Goal: Communication & Community: Share content

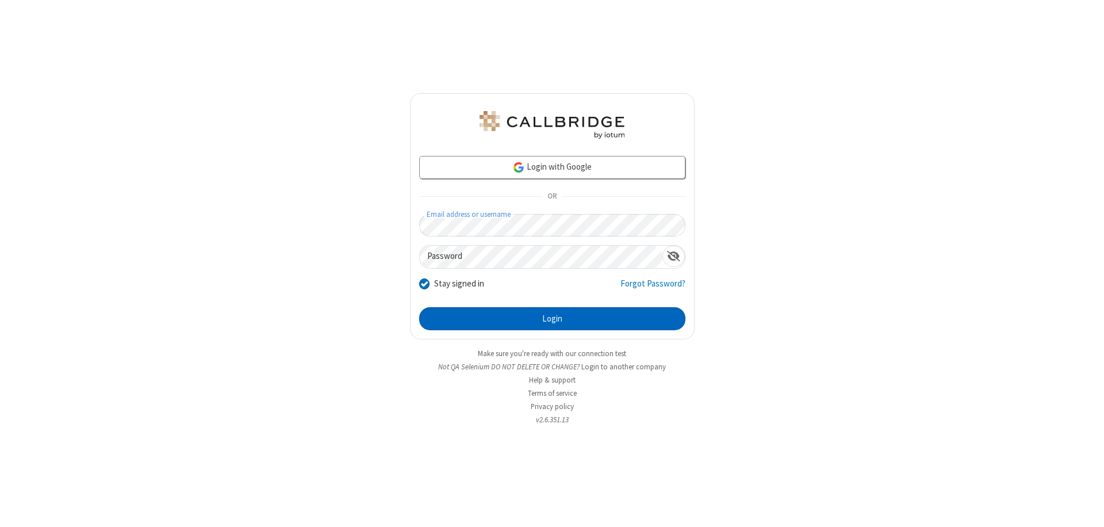
click at [552, 319] on button "Login" at bounding box center [552, 318] width 266 height 23
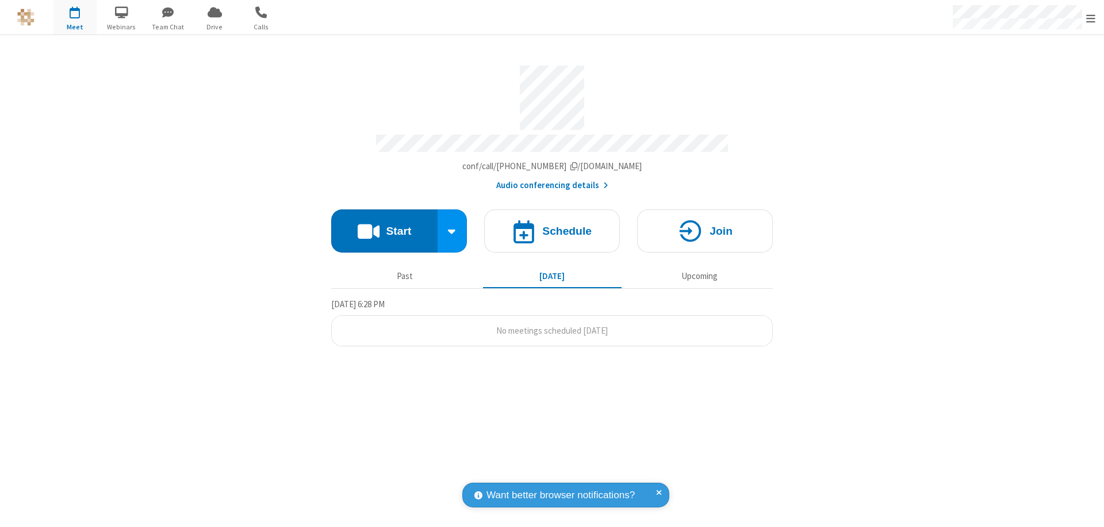
click at [384, 225] on button "Start" at bounding box center [384, 230] width 106 height 43
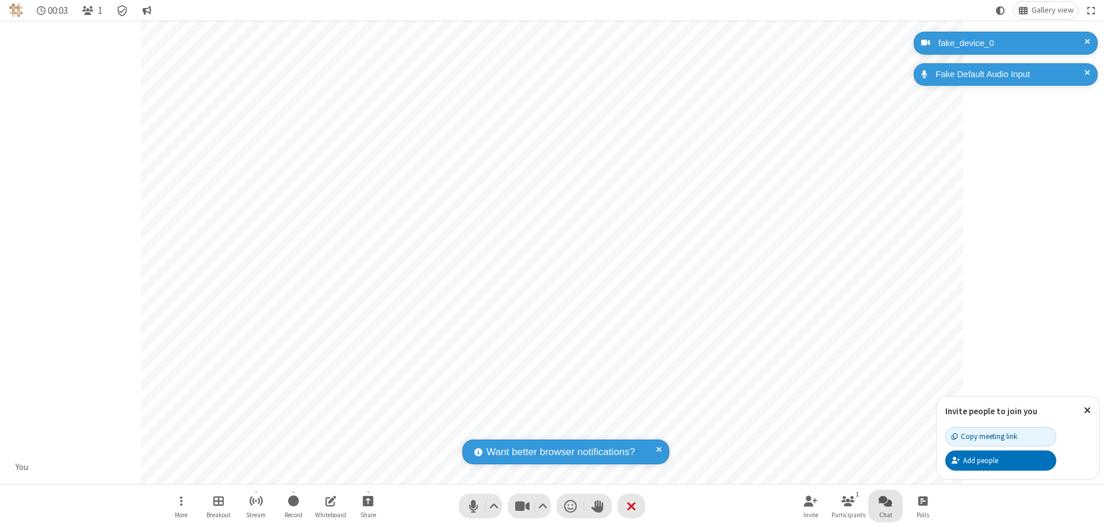
click at [886, 500] on span "Open chat" at bounding box center [886, 500] width 14 height 14
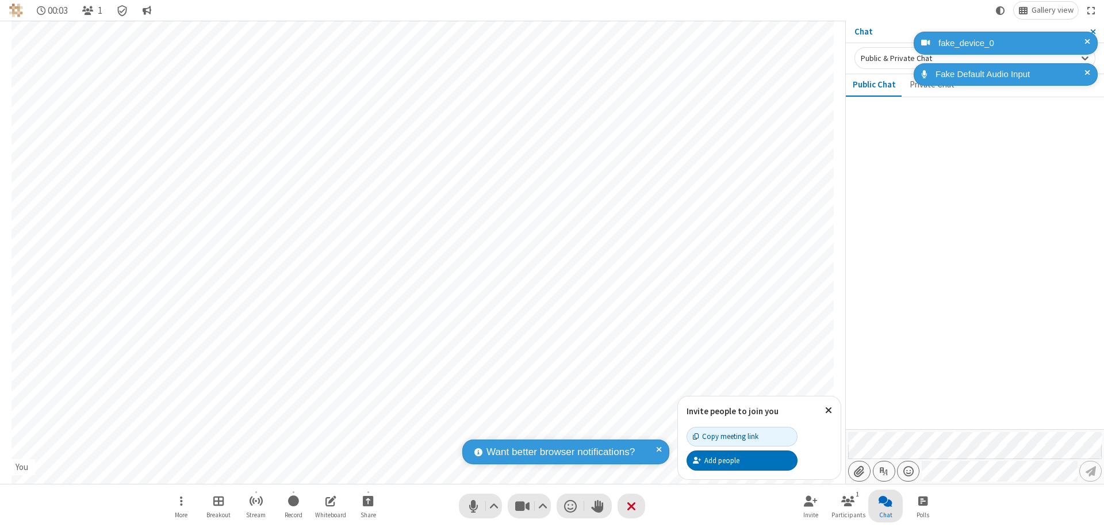
type input "C:\fakepath\doc_test.docx"
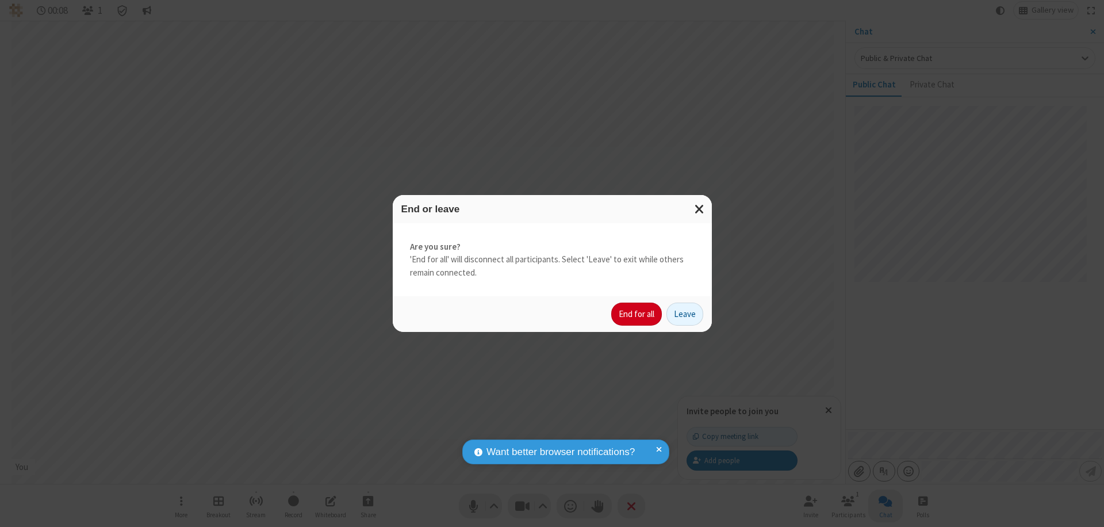
click at [637, 314] on button "End for all" at bounding box center [636, 313] width 51 height 23
